Goal: Task Accomplishment & Management: Complete application form

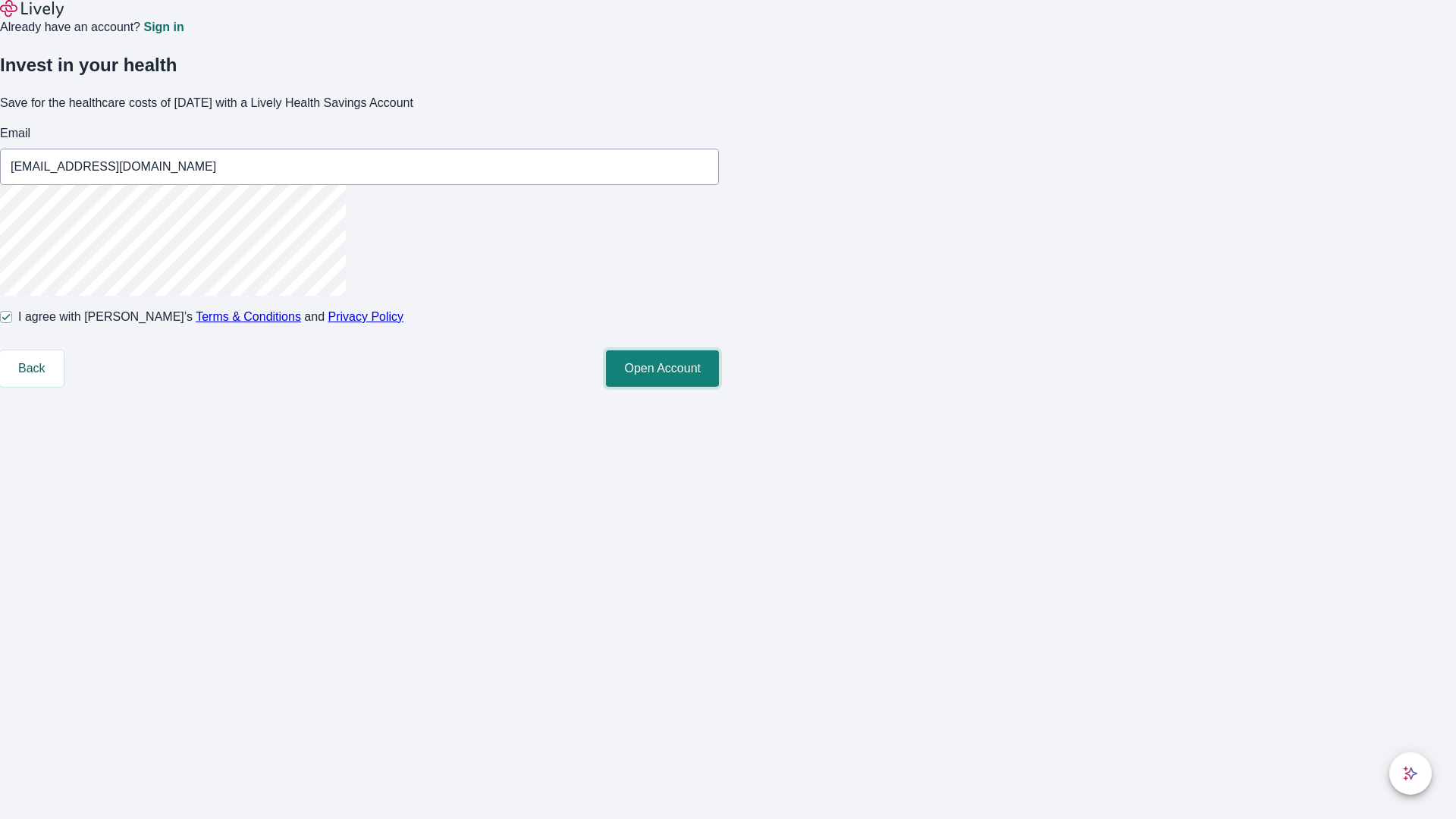
click at [719, 386] on button "Open Account" at bounding box center [663, 368] width 113 height 36
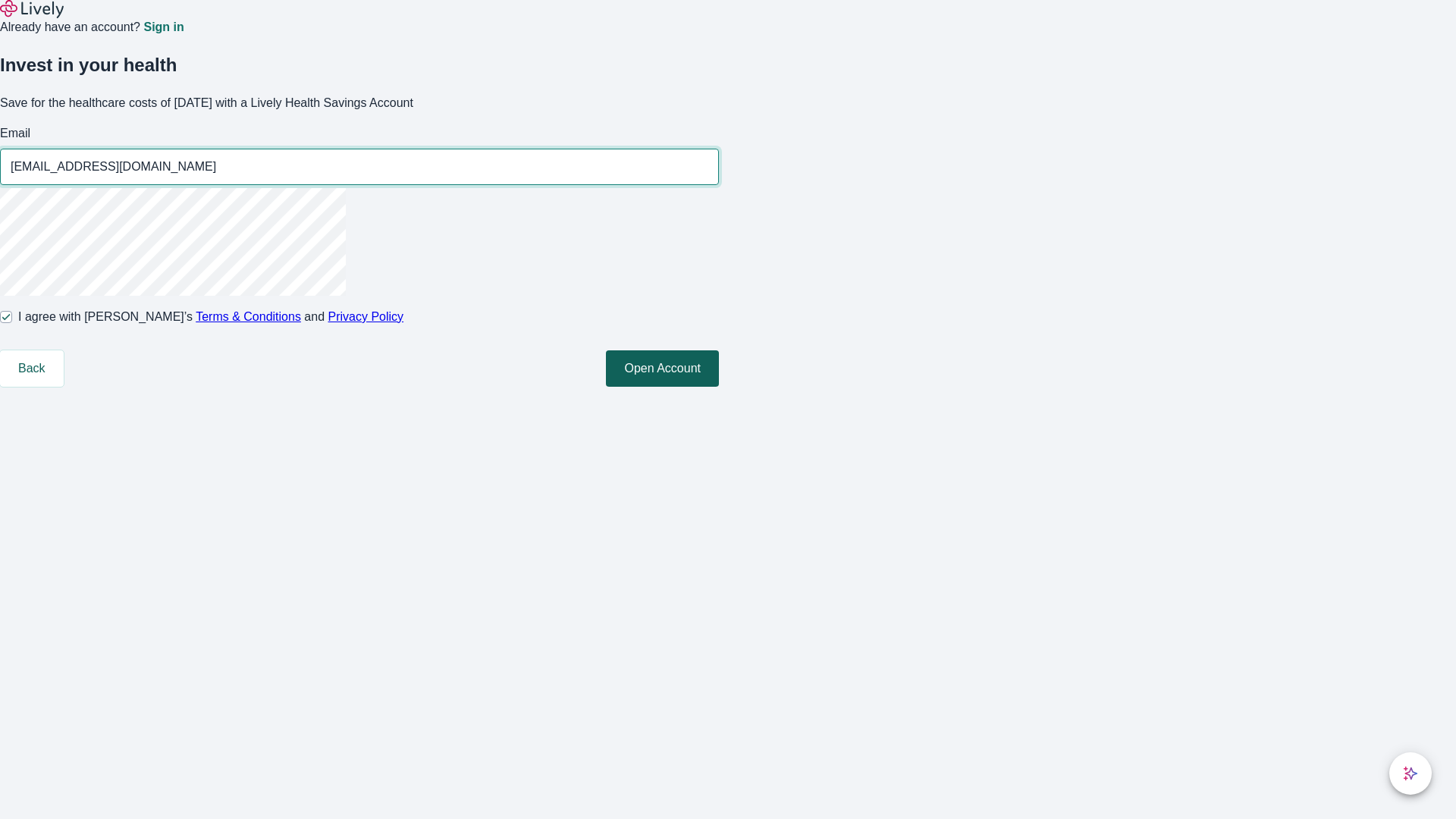
type input "[EMAIL_ADDRESS][DOMAIN_NAME]"
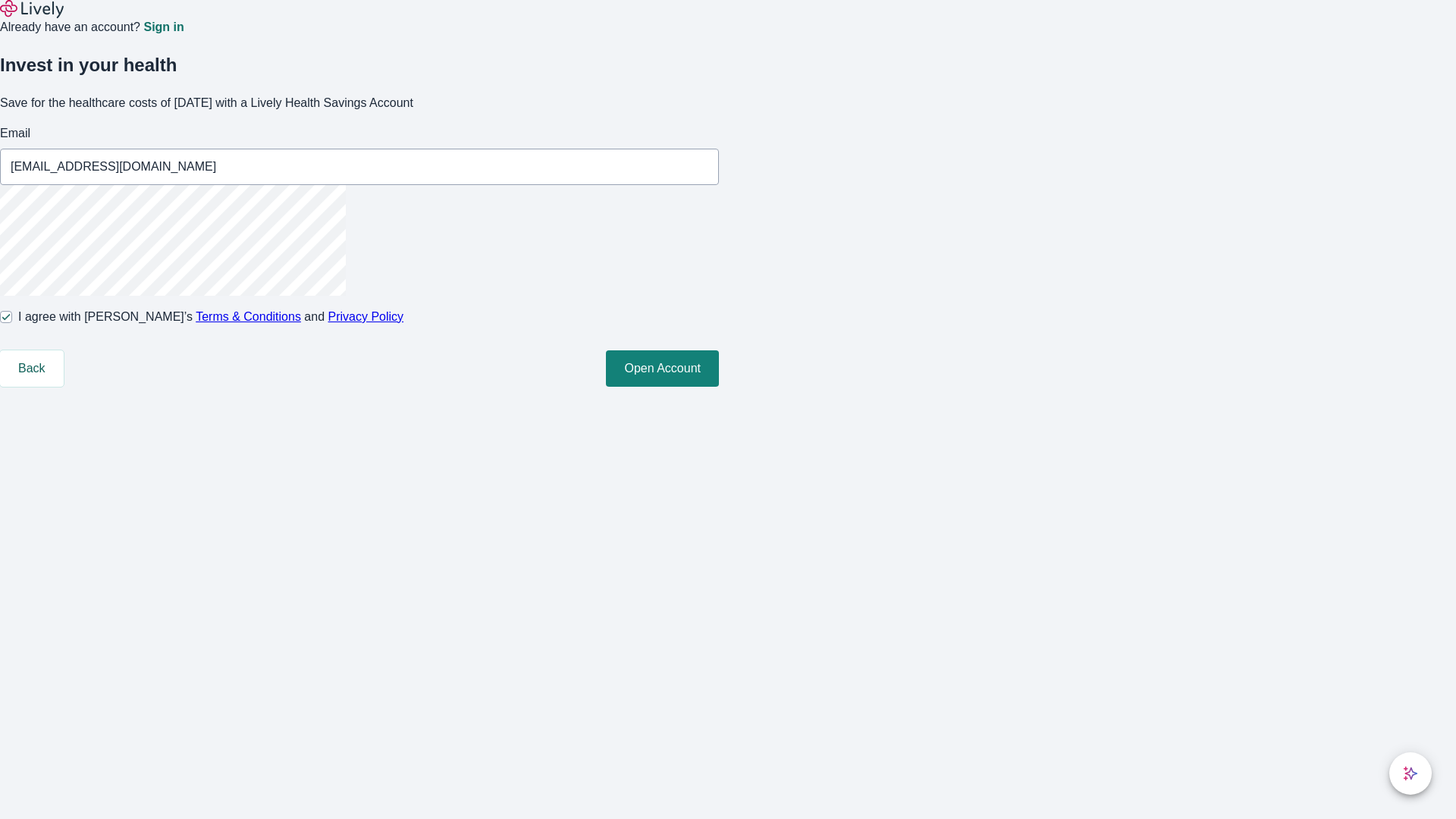
click at [12, 323] on input "I agree with Lively’s Terms & Conditions and Privacy Policy" at bounding box center [6, 317] width 12 height 12
checkbox input "false"
type input "[EMAIL_ADDRESS][DOMAIN_NAME]"
click at [12, 323] on input "I agree with Lively’s Terms & Conditions and Privacy Policy" at bounding box center [6, 317] width 12 height 12
checkbox input "true"
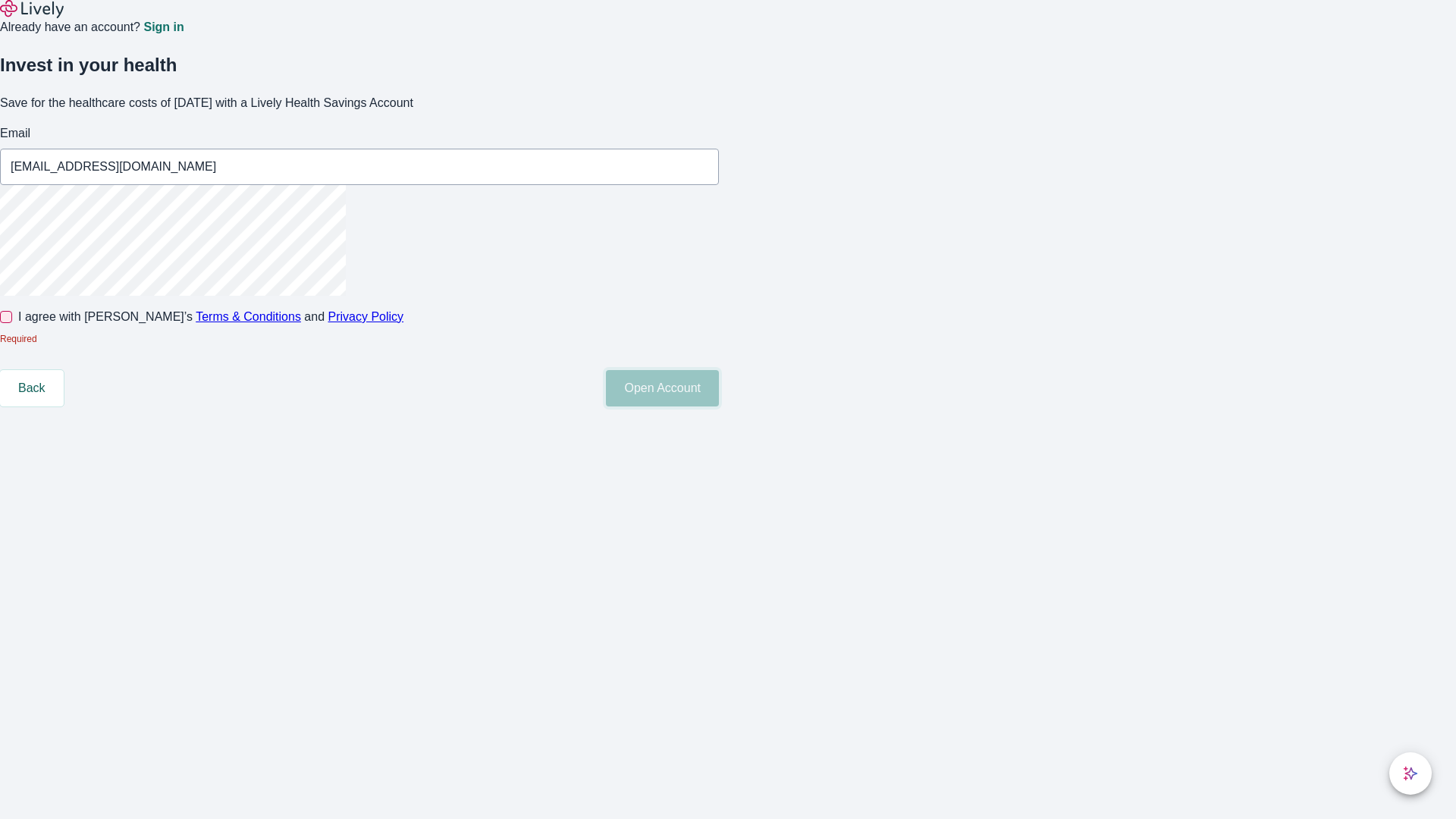
click at [719, 407] on button "Open Account" at bounding box center [663, 388] width 113 height 36
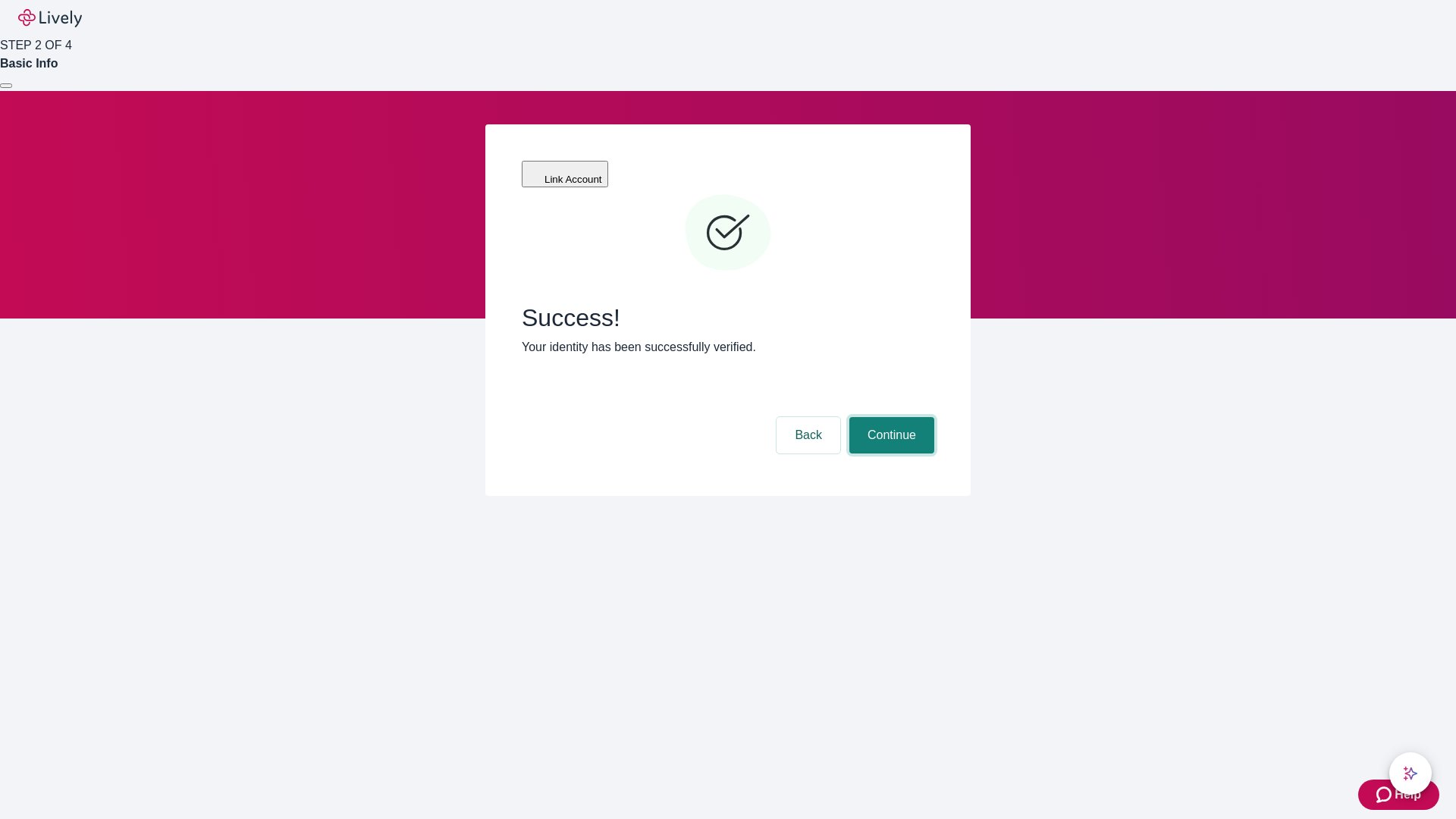
click at [890, 417] on button "Continue" at bounding box center [891, 434] width 85 height 36
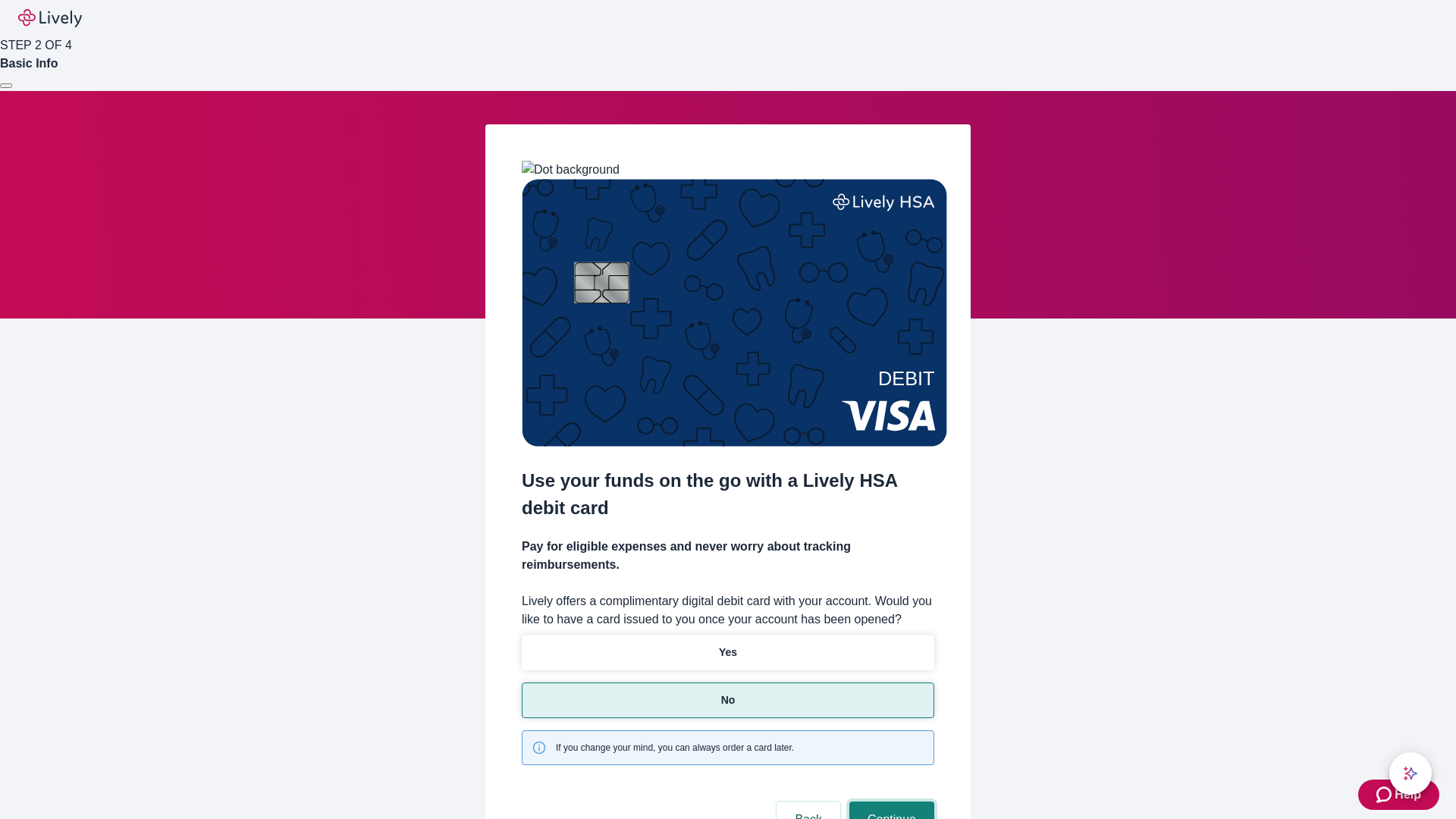
click at [890, 801] on button "Continue" at bounding box center [891, 819] width 85 height 36
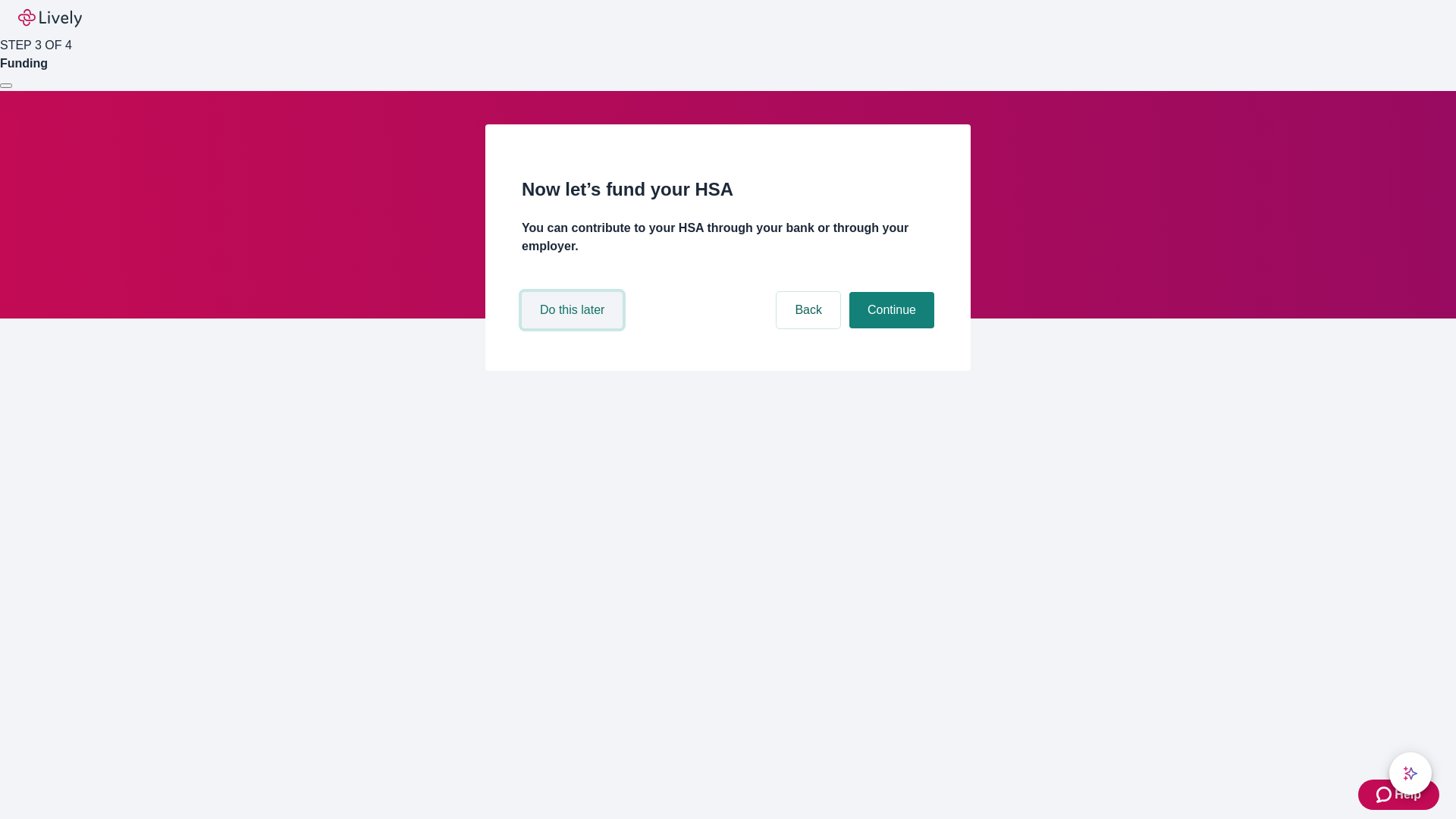
click at [574, 328] on button "Do this later" at bounding box center [572, 310] width 101 height 36
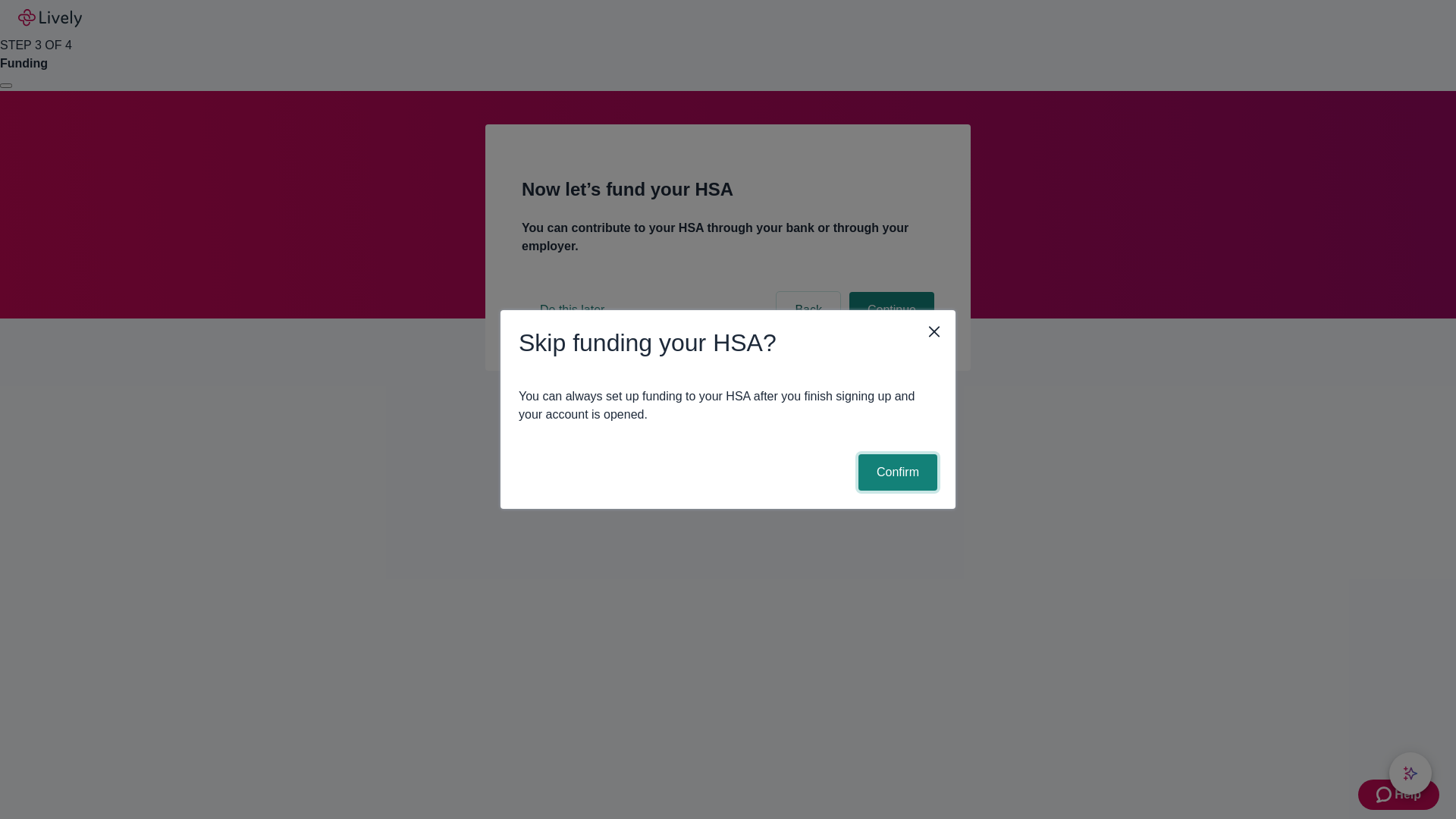
click at [896, 473] on button "Confirm" at bounding box center [898, 472] width 79 height 36
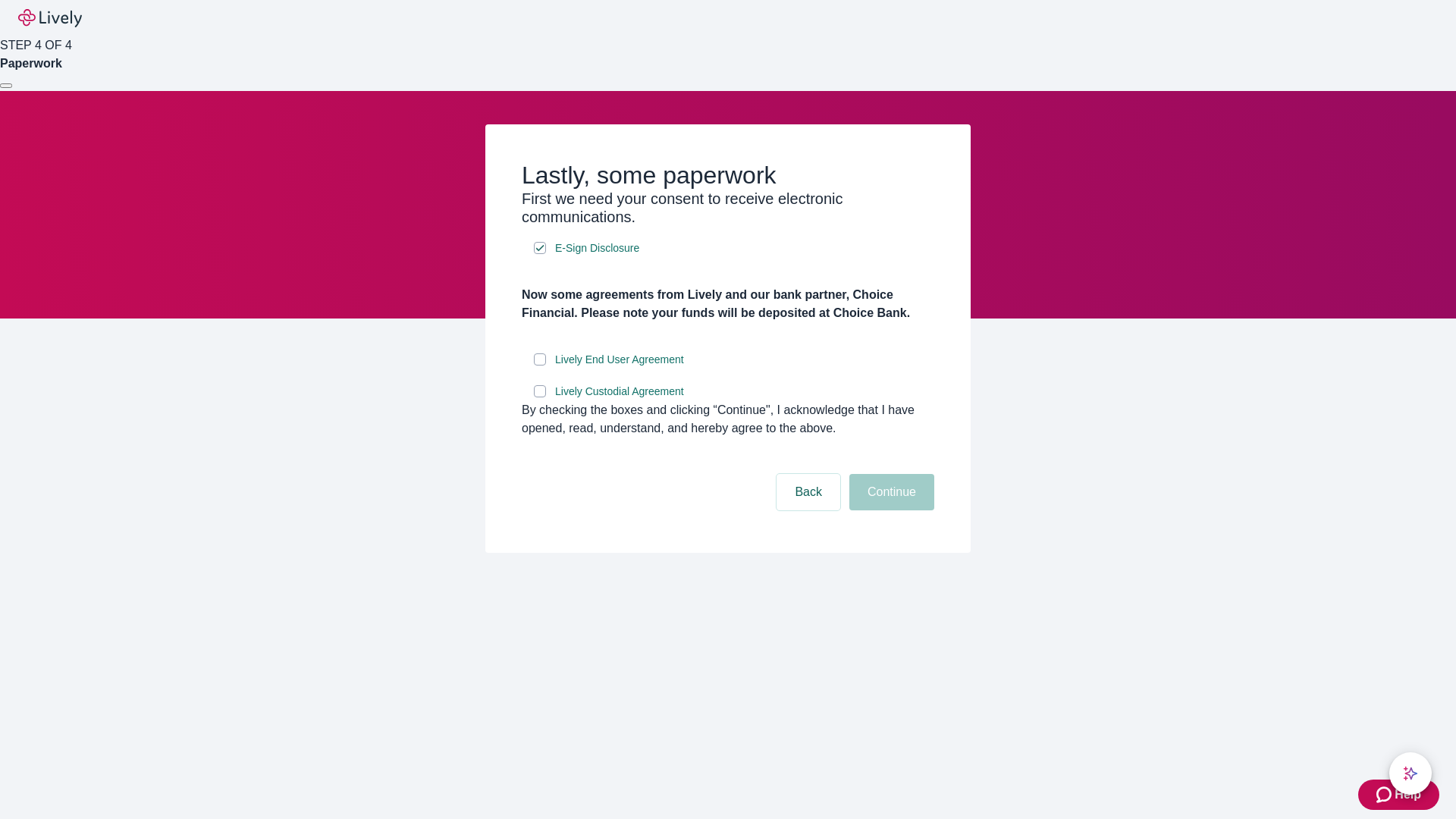
click at [540, 366] on input "Lively End User Agreement" at bounding box center [541, 360] width 12 height 12
checkbox input "true"
click at [540, 397] on input "Lively Custodial Agreement" at bounding box center [541, 392] width 12 height 12
checkbox input "true"
click at [890, 510] on button "Continue" at bounding box center [891, 491] width 85 height 36
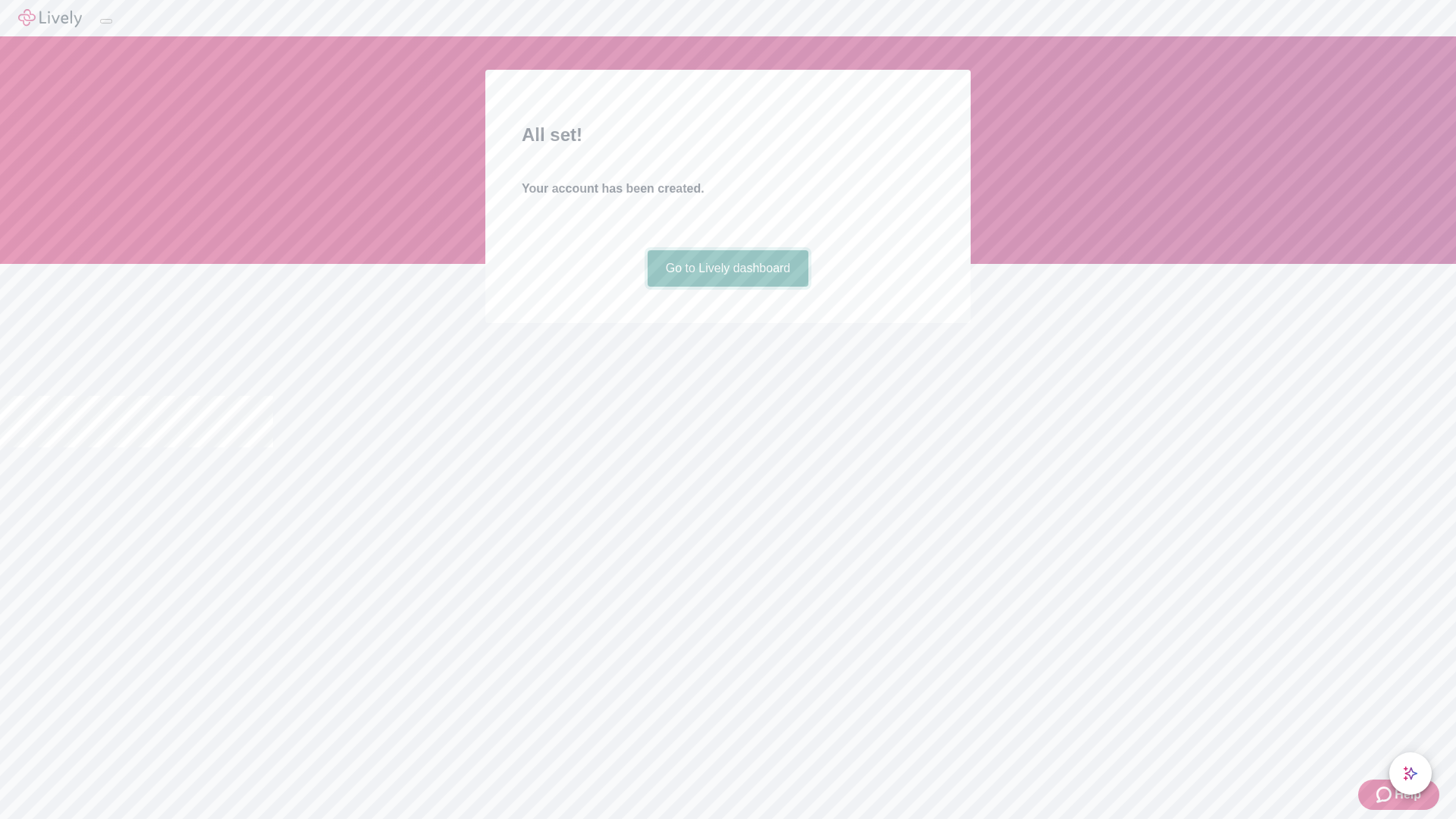
click at [728, 287] on link "Go to Lively dashboard" at bounding box center [728, 268] width 161 height 36
